Goal: Transaction & Acquisition: Purchase product/service

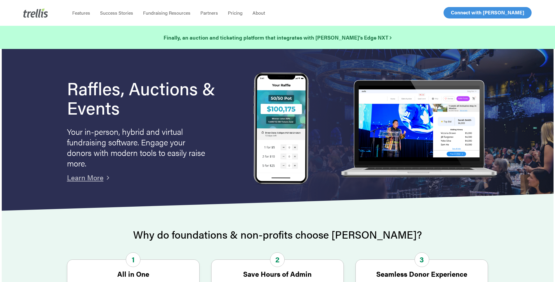
click at [455, 13] on span "Log In" at bounding box center [458, 12] width 14 height 7
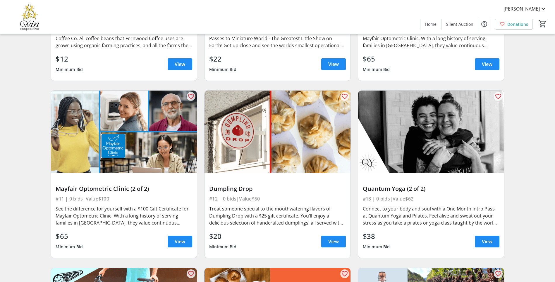
scroll to position [1464, 0]
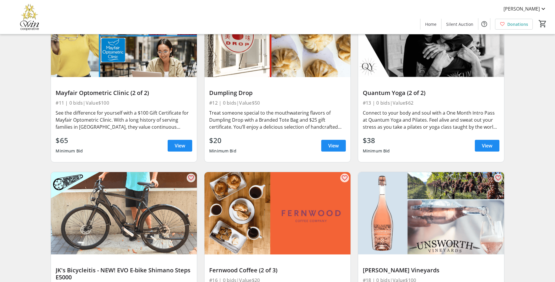
scroll to position [1469, 0]
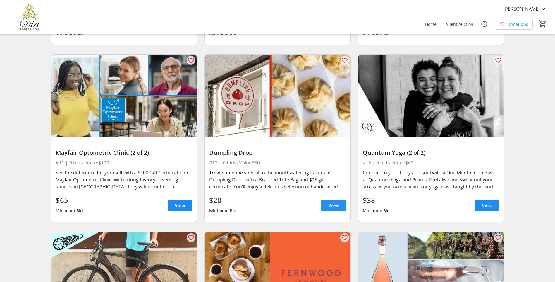
click at [334, 202] on span "View" at bounding box center [333, 205] width 11 height 7
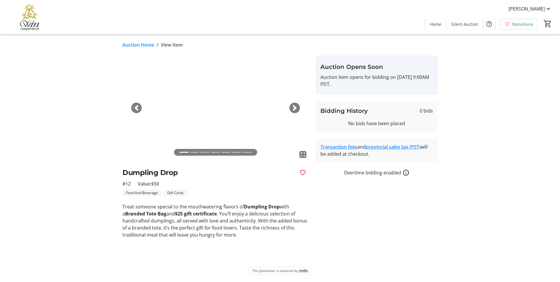
click at [293, 110] on span "button" at bounding box center [295, 108] width 6 height 6
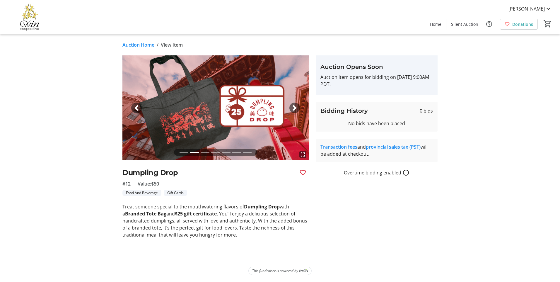
click at [293, 110] on span "button" at bounding box center [295, 108] width 6 height 6
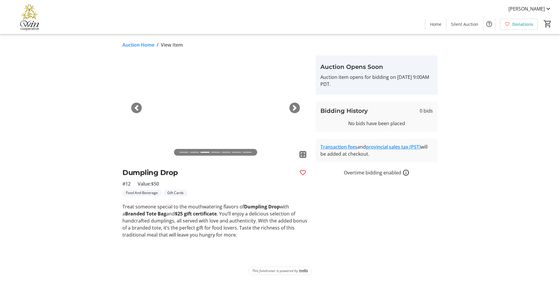
click at [293, 110] on span "button" at bounding box center [295, 108] width 6 height 6
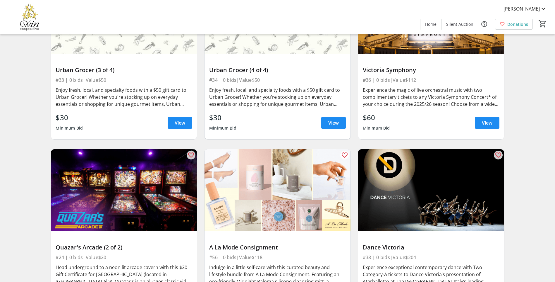
scroll to position [2699, 0]
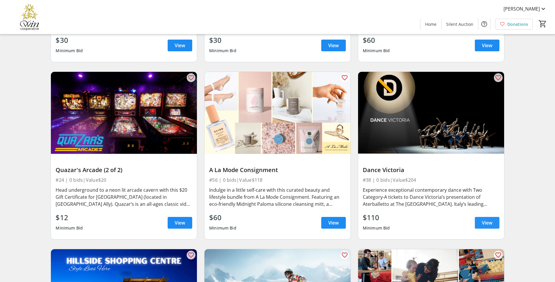
click at [486, 219] on span "View" at bounding box center [487, 222] width 11 height 7
